Goal: Information Seeking & Learning: Understand process/instructions

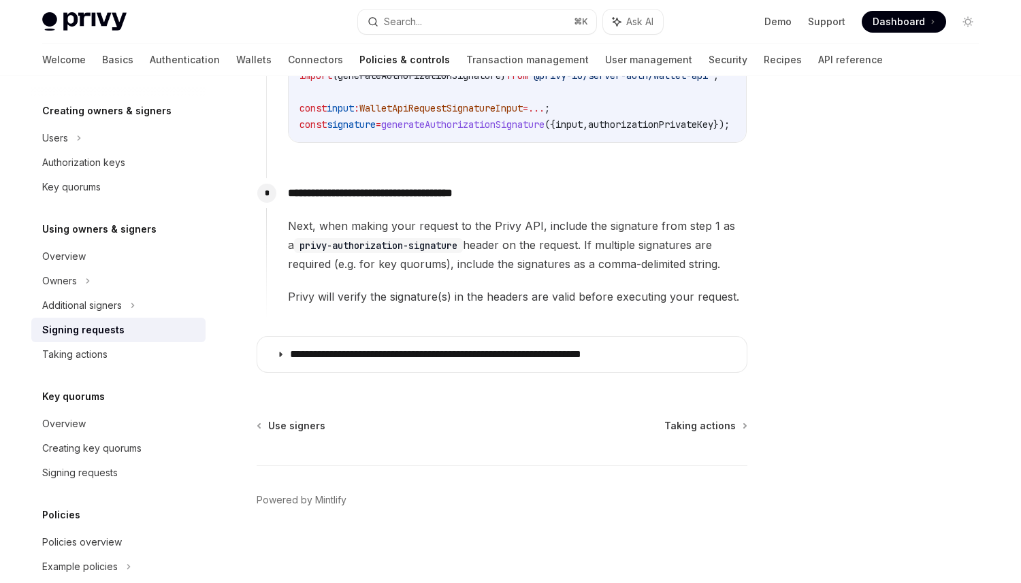
scroll to position [805, 0]
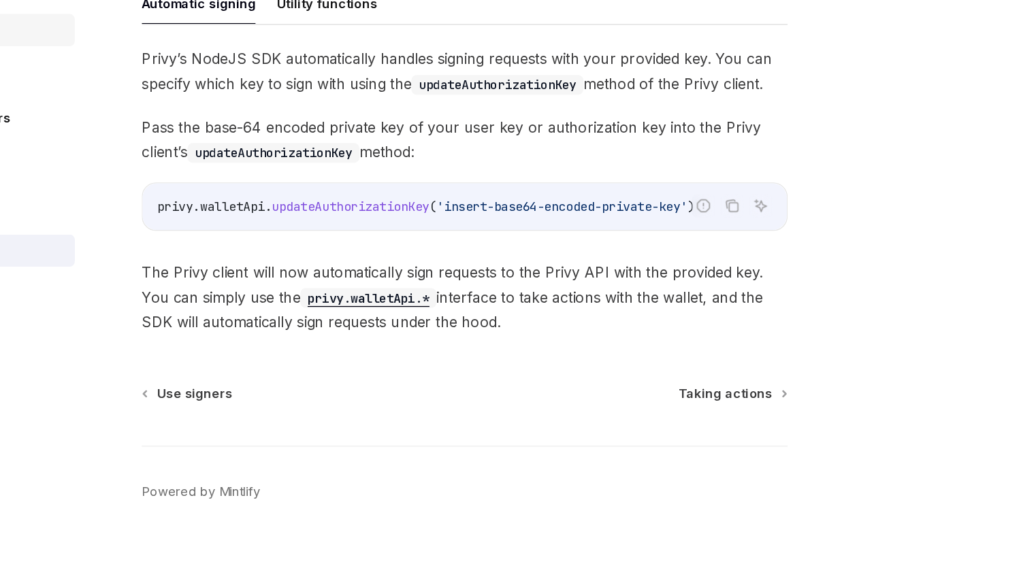
scroll to position [400, 0]
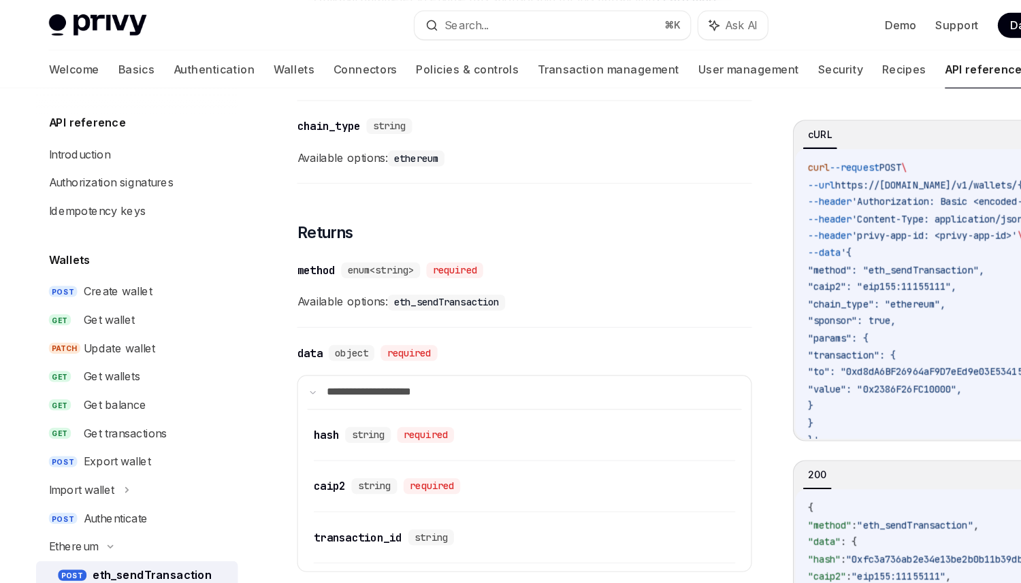
scroll to position [1496, 0]
